Goal: Find specific page/section: Find specific page/section

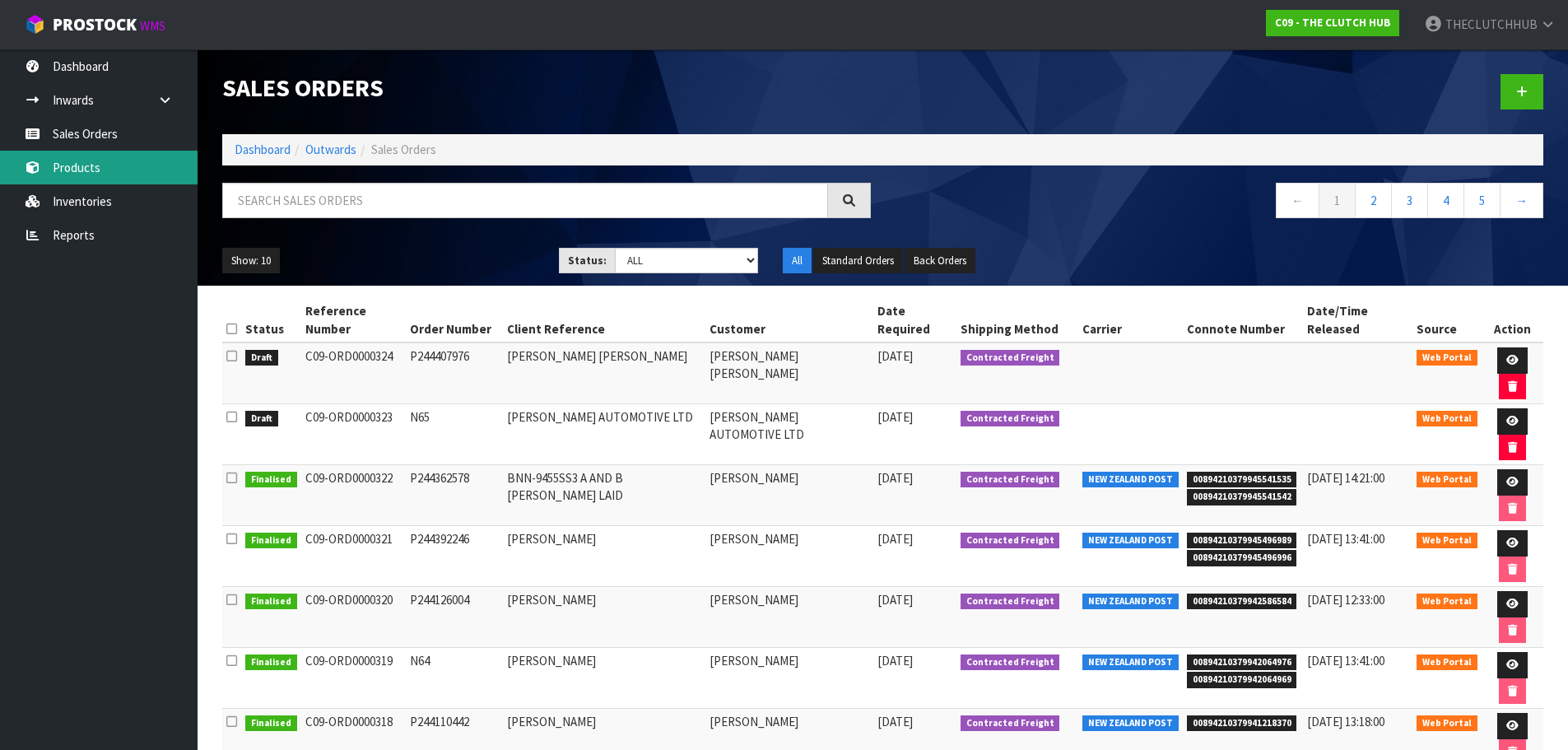
click at [95, 170] on link "Products" at bounding box center [98, 168] width 197 height 34
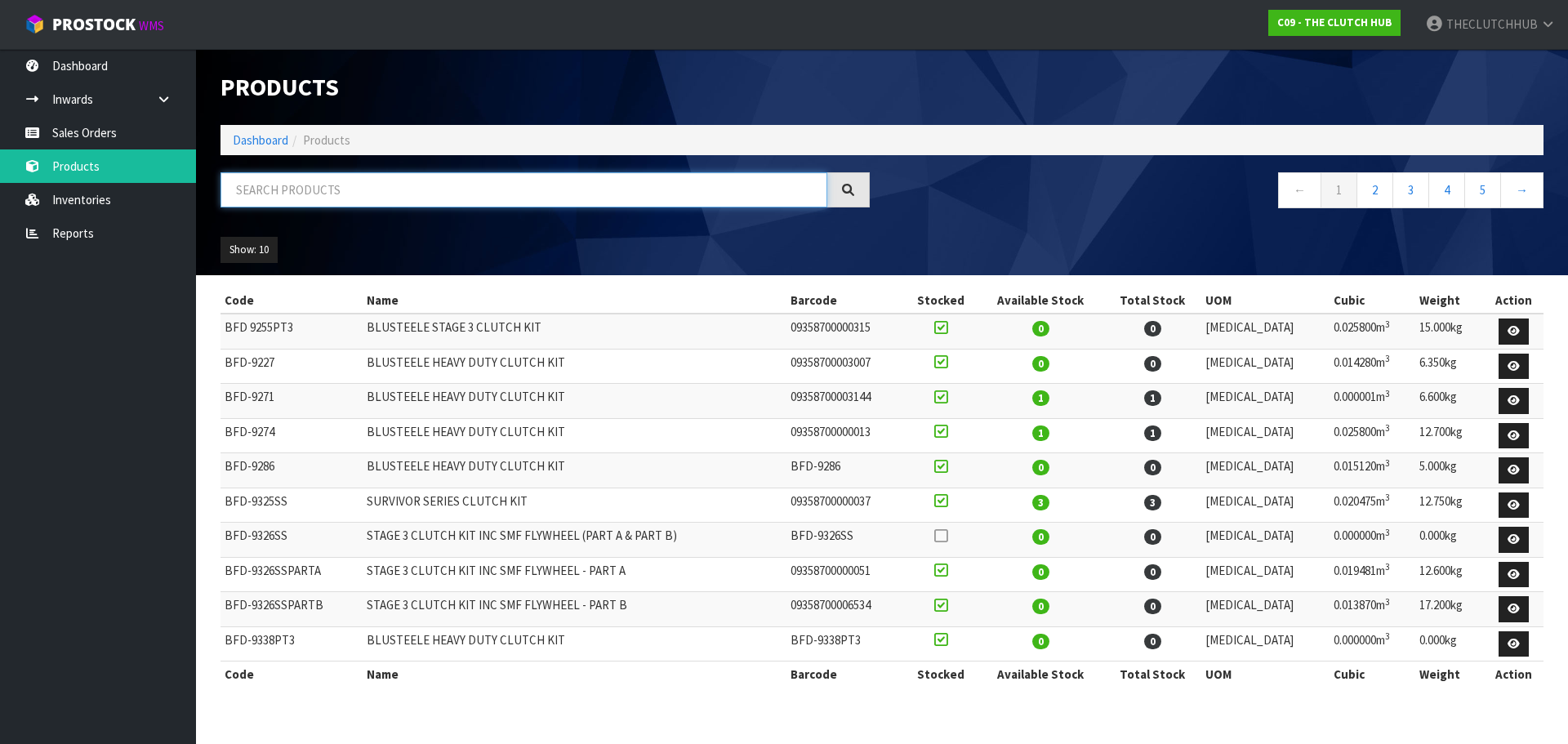
click at [269, 193] on input "text" at bounding box center [524, 189] width 607 height 35
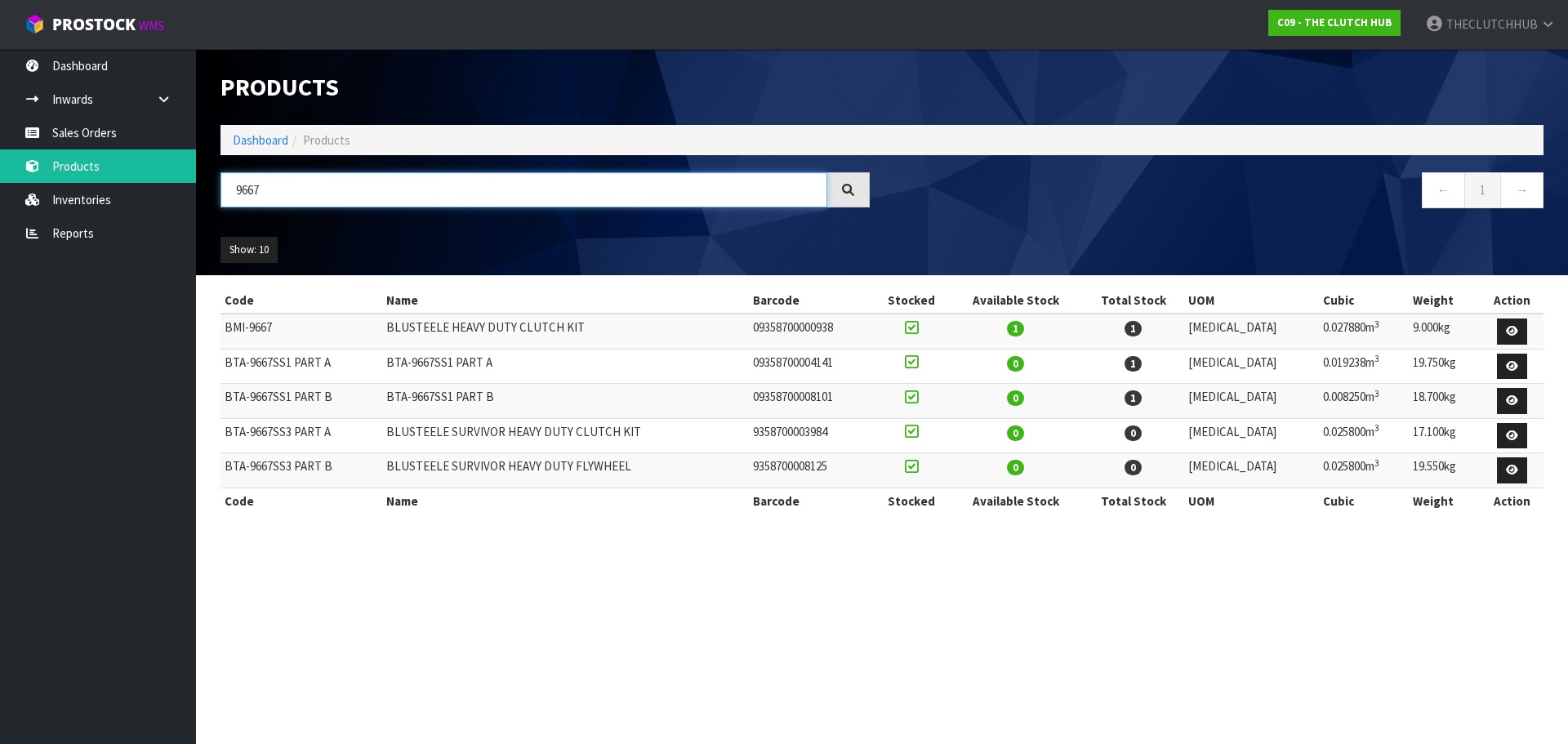
type input "9667"
click at [115, 148] on link "Sales Orders" at bounding box center [98, 132] width 196 height 34
